Goal: Find specific page/section: Find specific page/section

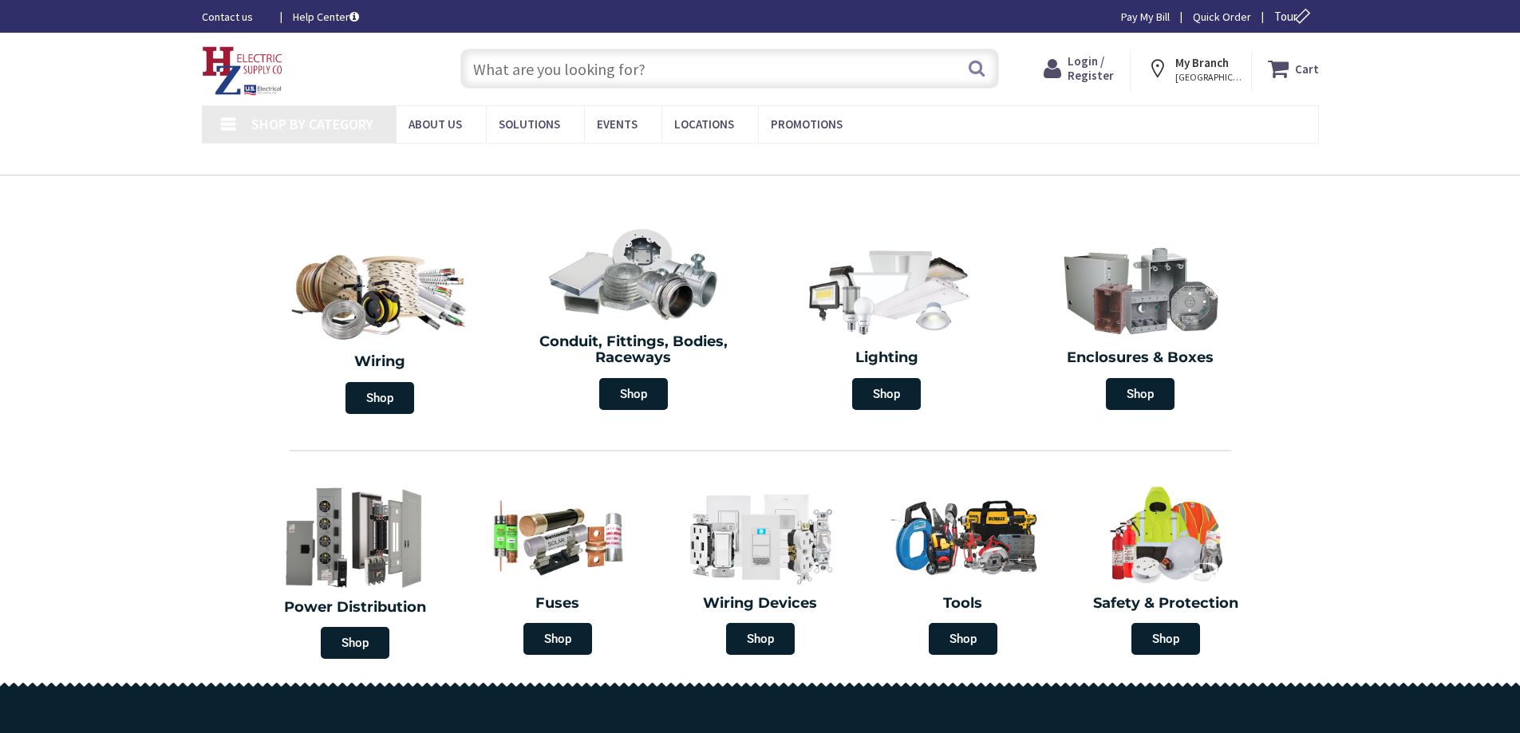
type input "[STREET_ADDRESS]"
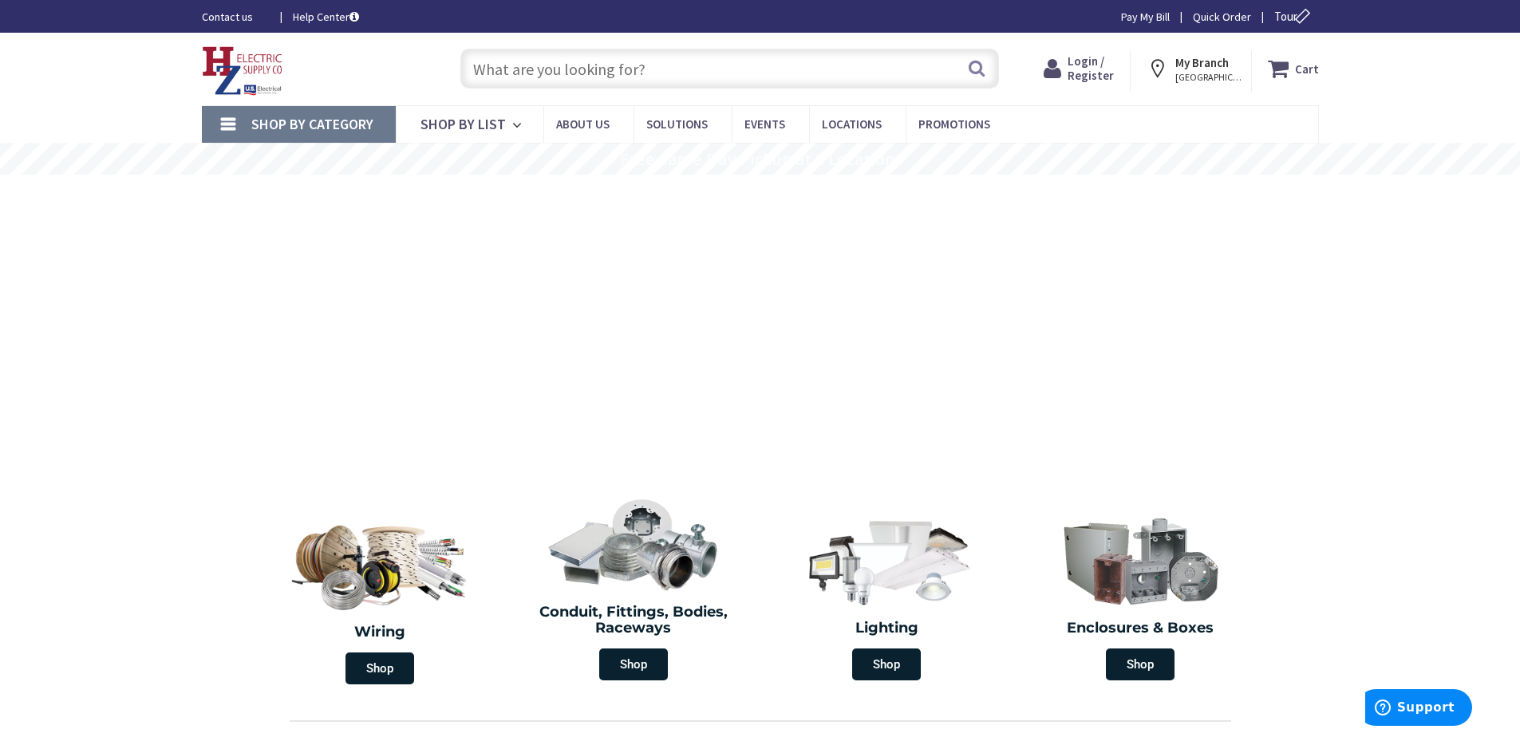
click at [1096, 70] on span "Login / Register" at bounding box center [1090, 68] width 46 height 30
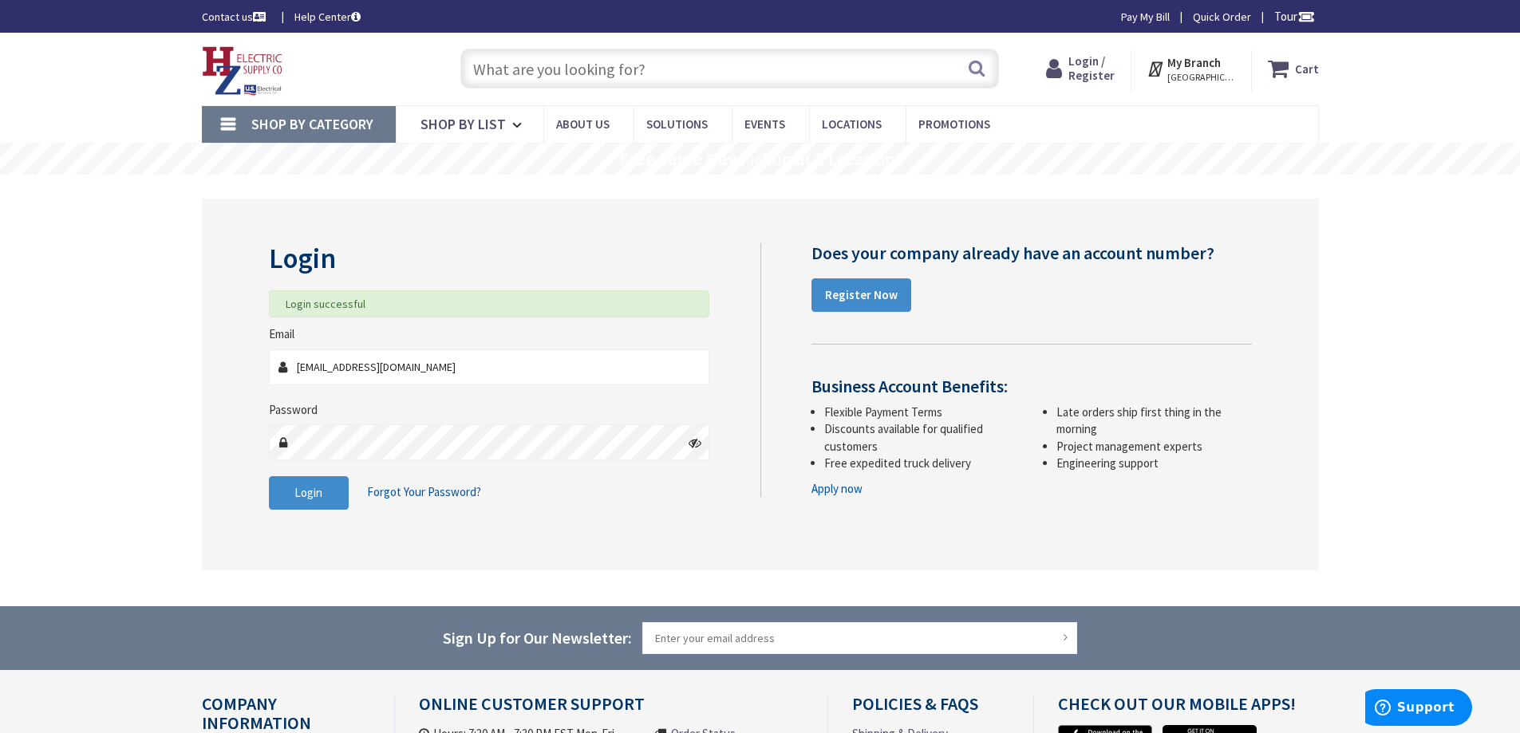
click at [637, 68] on input "text" at bounding box center [729, 69] width 538 height 40
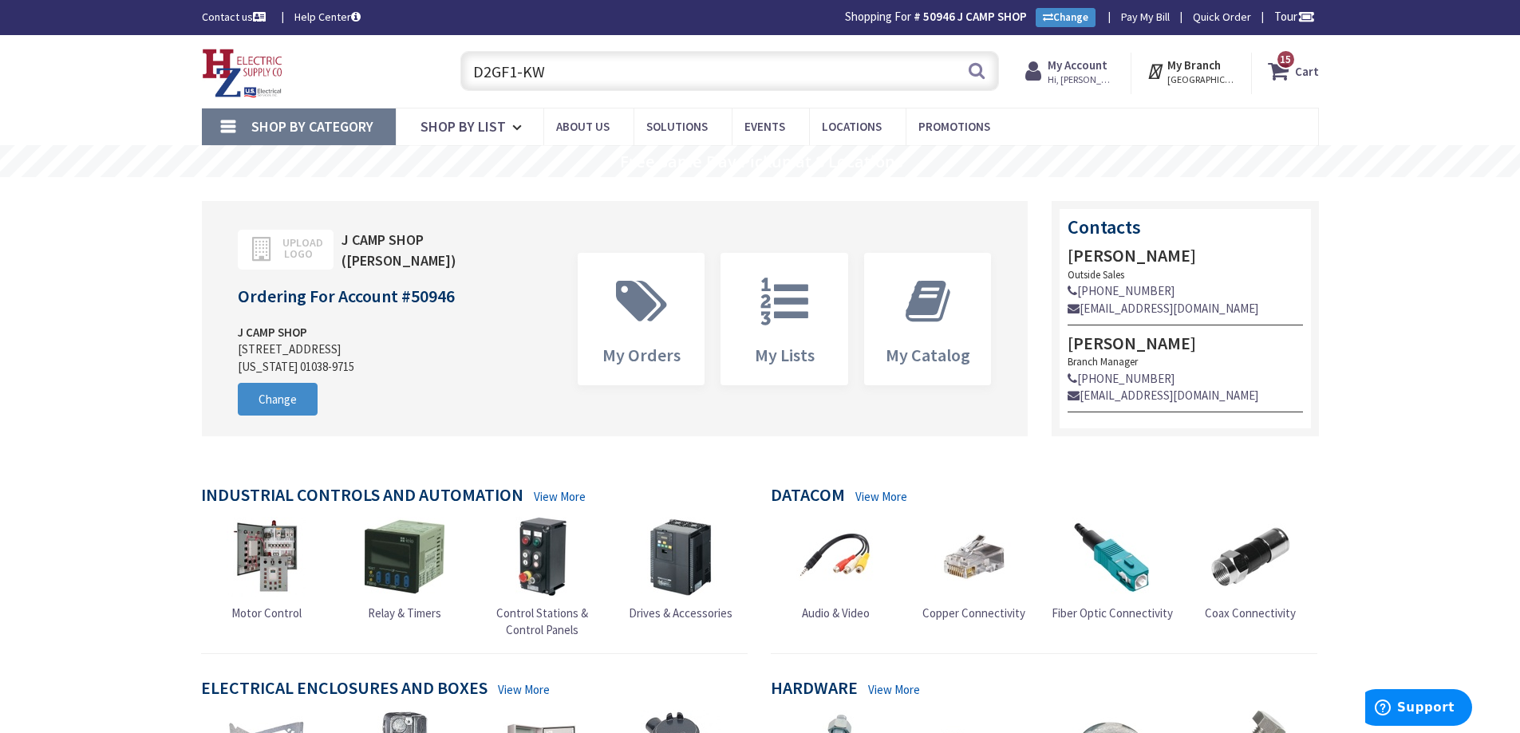
click at [581, 68] on input "D2GF1-KW" at bounding box center [729, 71] width 538 height 40
type input "D2GF1-KW"
click at [975, 70] on button "Search" at bounding box center [976, 71] width 21 height 36
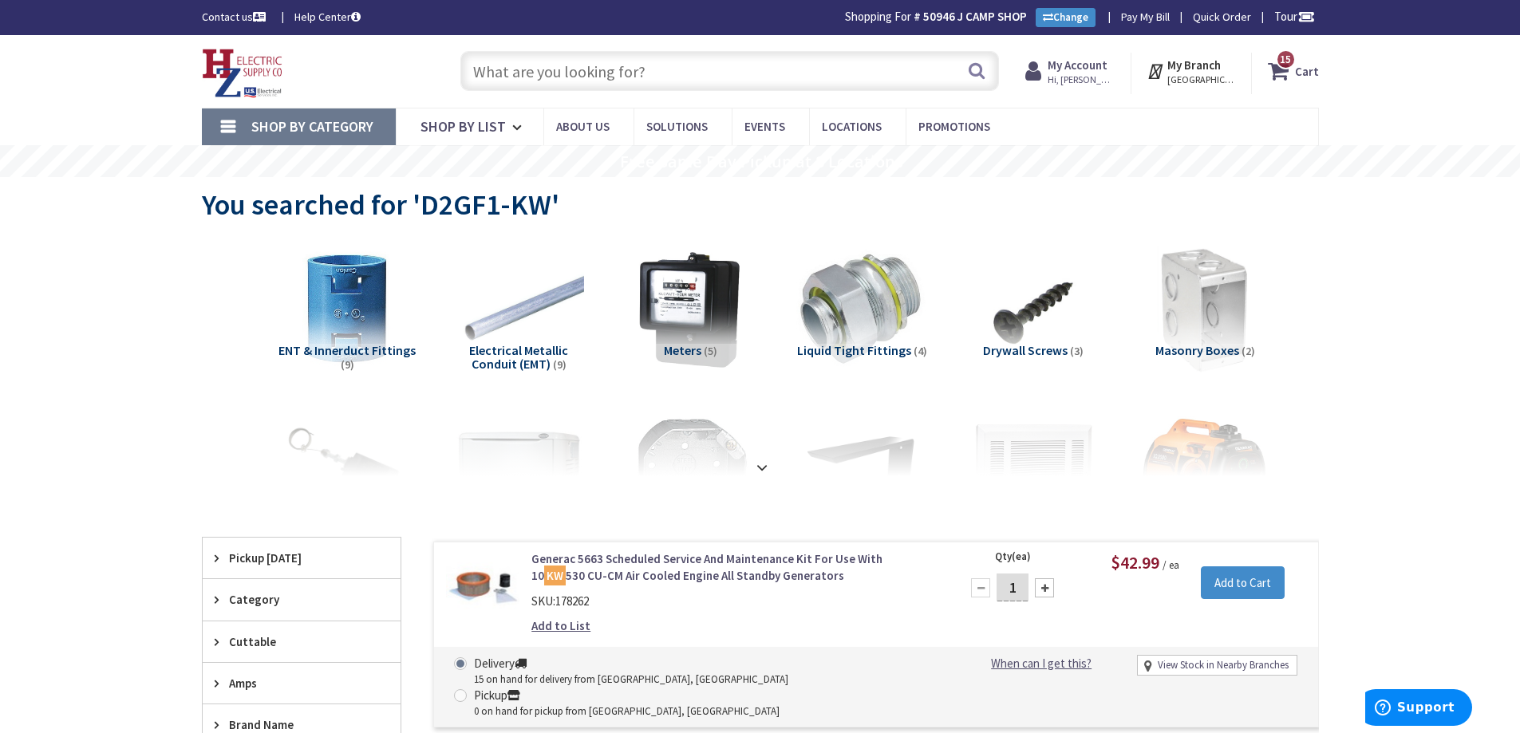
click at [633, 69] on input "text" at bounding box center [729, 71] width 538 height 40
paste input "Decora Smart GFCI"
type input "Decora Smart GFCI"
click at [971, 68] on button "Search" at bounding box center [976, 71] width 21 height 36
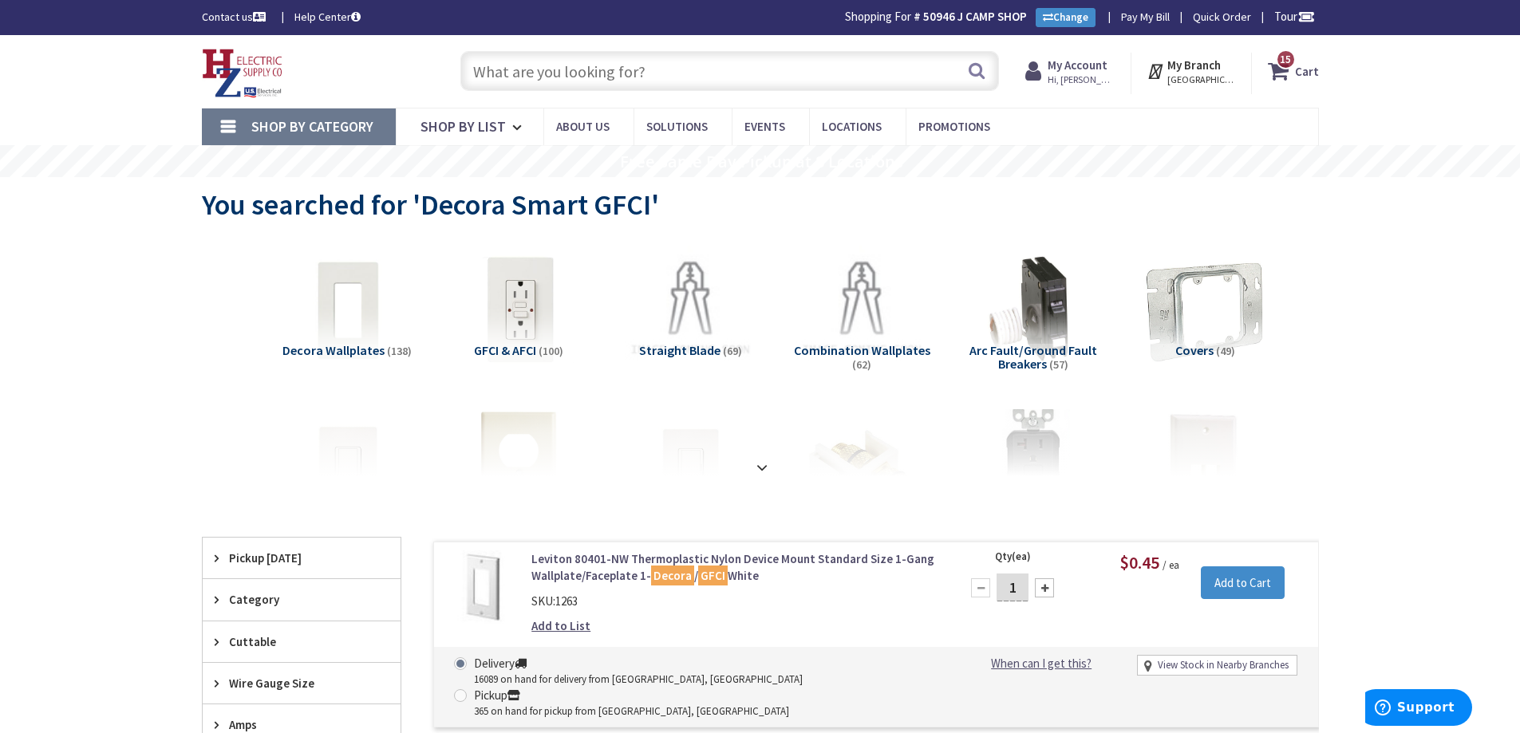
click at [1143, 18] on link "Pay My Bill" at bounding box center [1145, 17] width 49 height 16
